Goal: Navigation & Orientation: Find specific page/section

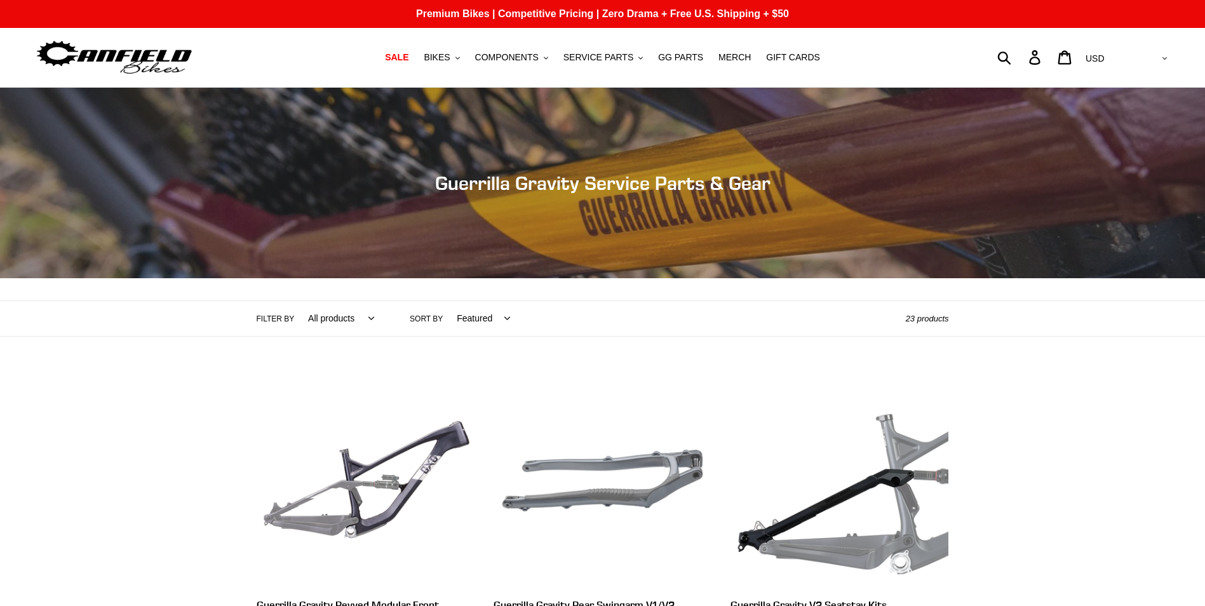
scroll to position [127, 0]
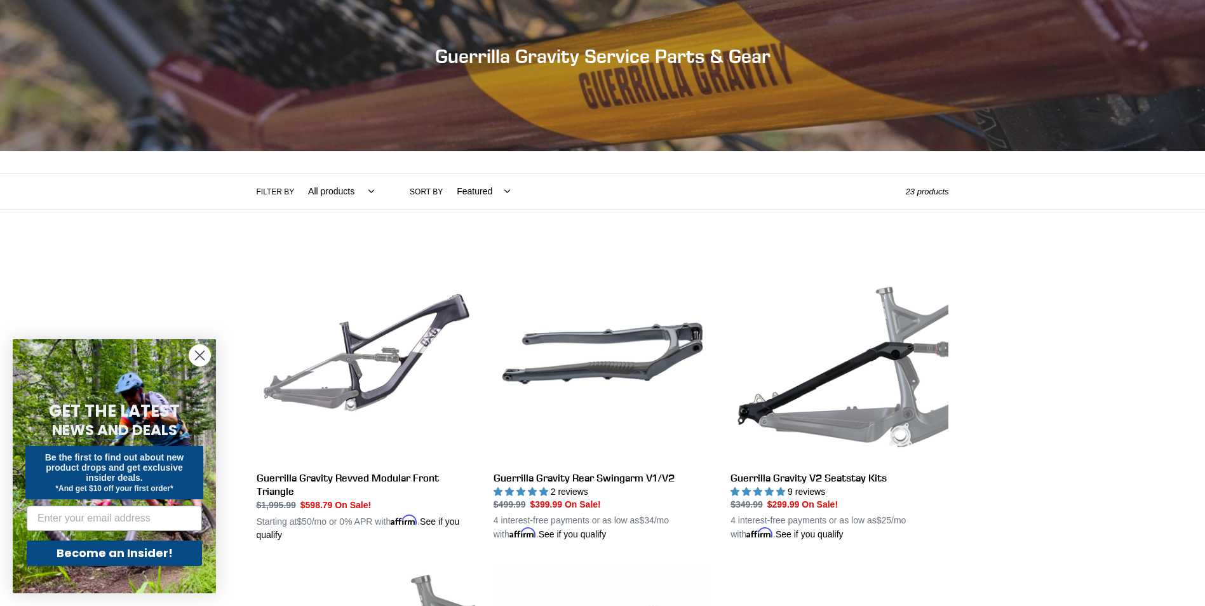
click at [205, 355] on circle "Close dialog" at bounding box center [199, 355] width 21 height 21
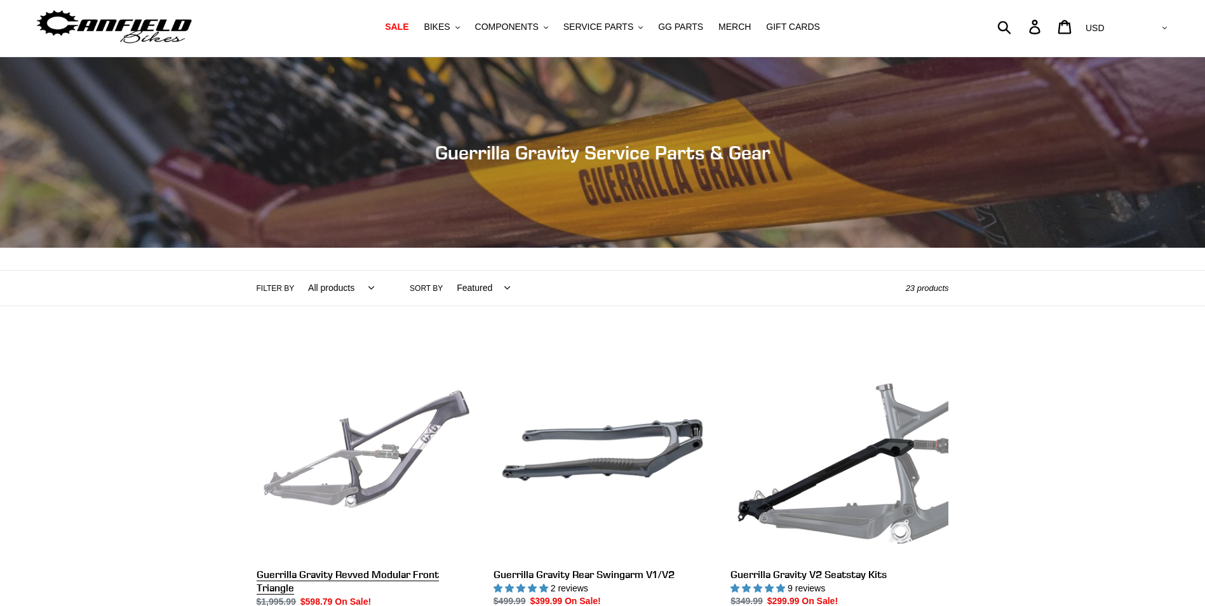
scroll to position [0, 0]
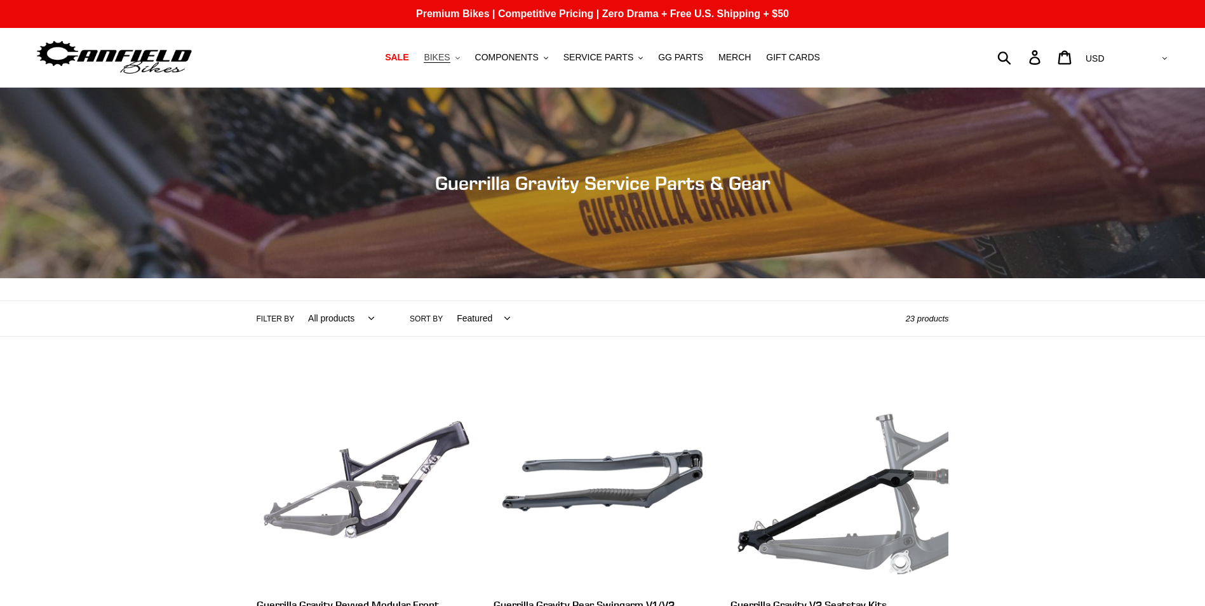
click at [445, 56] on span "BIKES" at bounding box center [437, 57] width 26 height 11
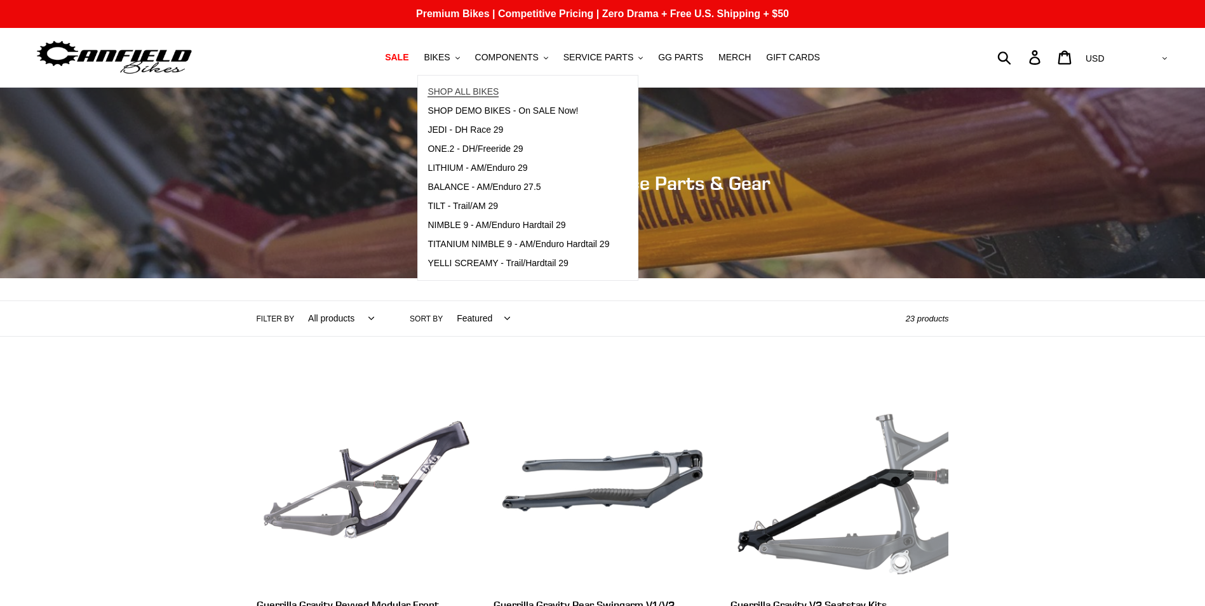
click at [467, 90] on span "SHOP ALL BIKES" at bounding box center [462, 91] width 71 height 11
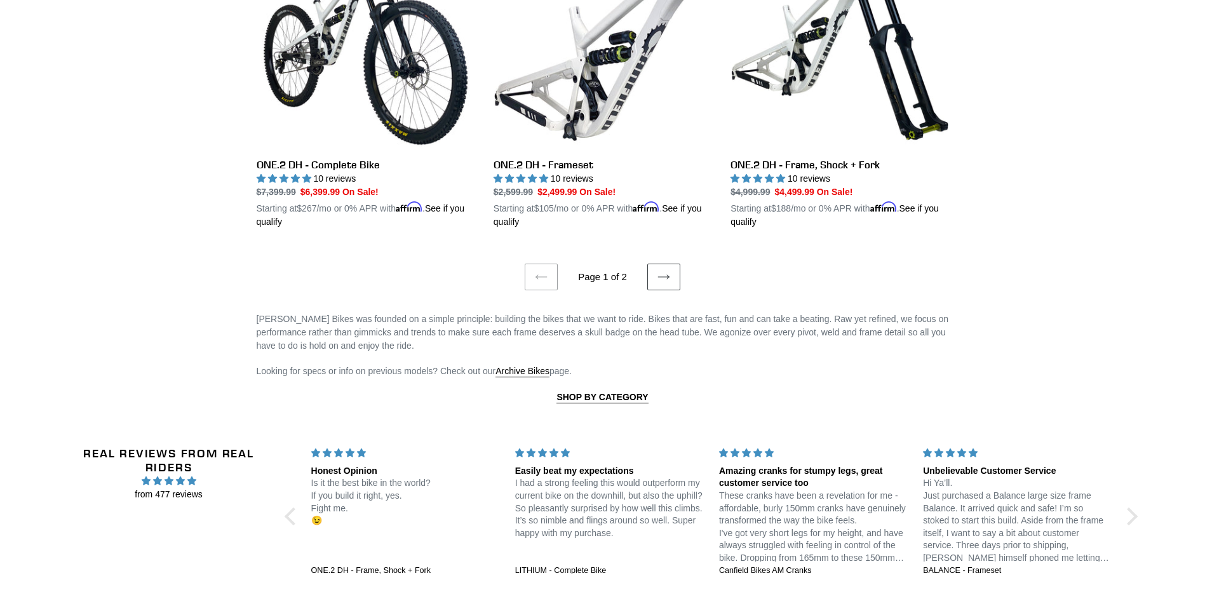
scroll to position [2477, 0]
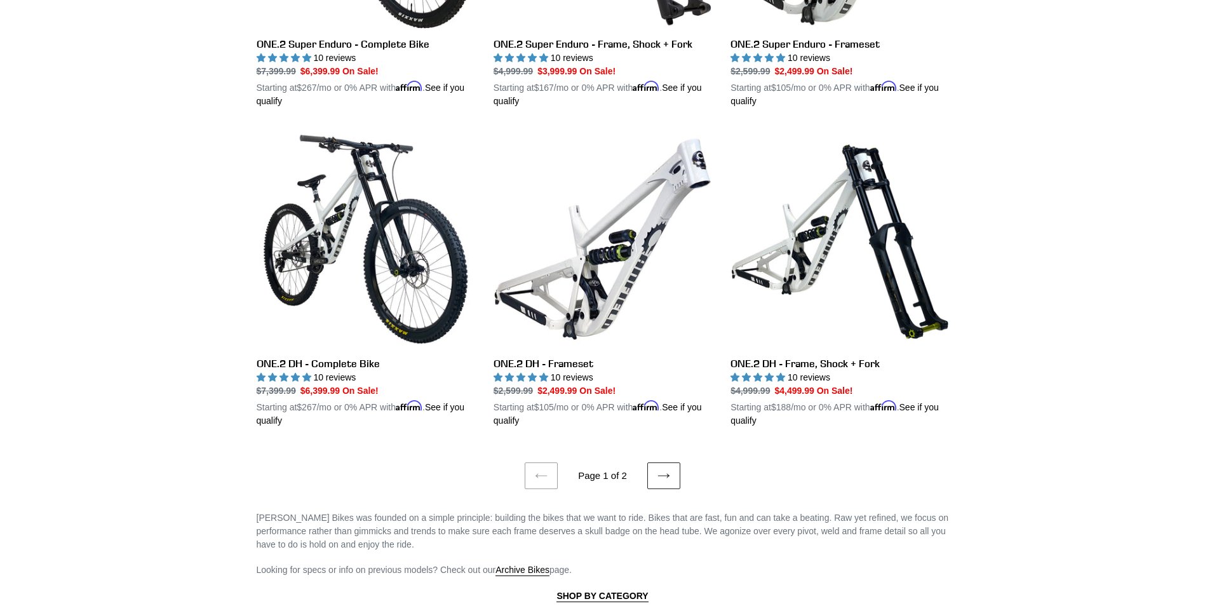
click at [669, 469] on icon at bounding box center [663, 475] width 13 height 13
